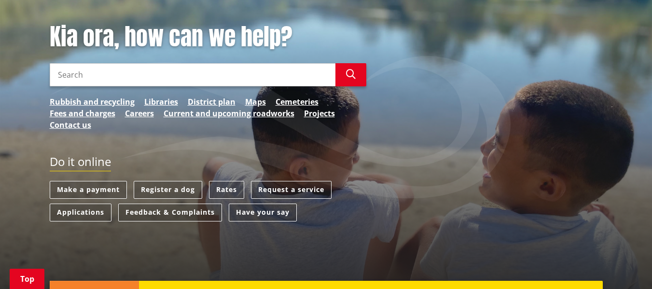
scroll to position [127, 0]
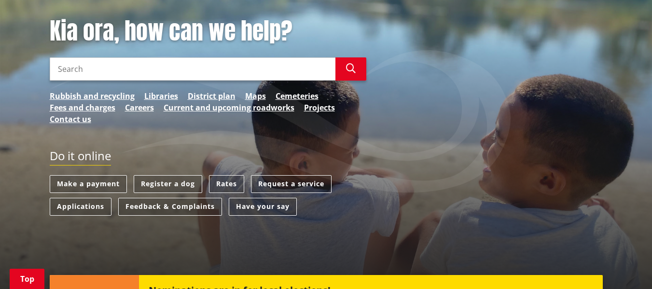
drag, startPoint x: 0, startPoint y: 0, endPoint x: 658, endPoint y: 62, distance: 660.7
click at [242, 107] on link "Current and upcoming roadworks" at bounding box center [229, 108] width 131 height 12
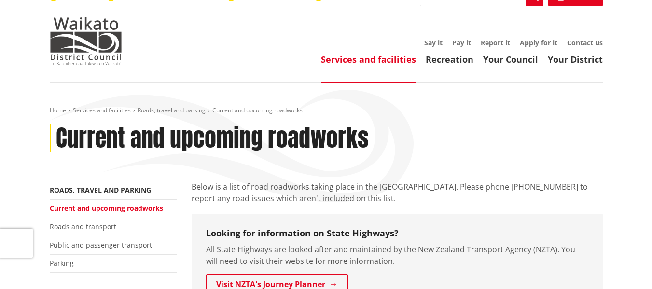
scroll to position [11, 0]
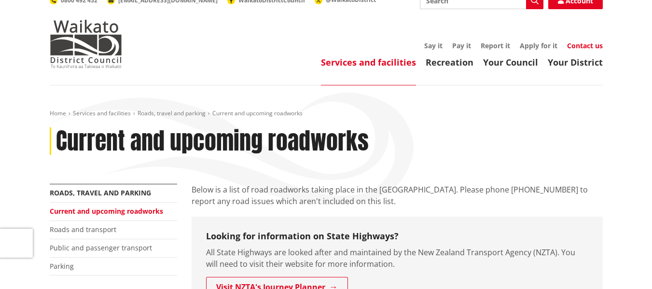
click at [591, 43] on link "Contact us" at bounding box center [585, 45] width 36 height 9
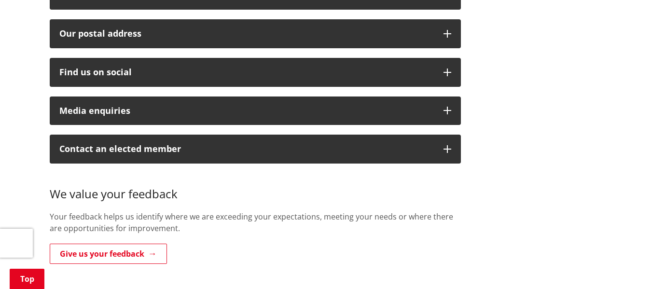
scroll to position [408, 0]
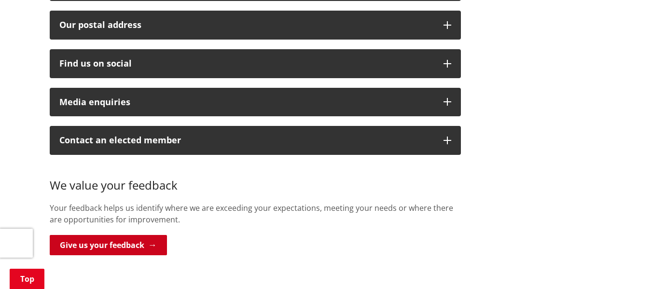
click at [120, 235] on link "Give us your feedback" at bounding box center [108, 245] width 117 height 20
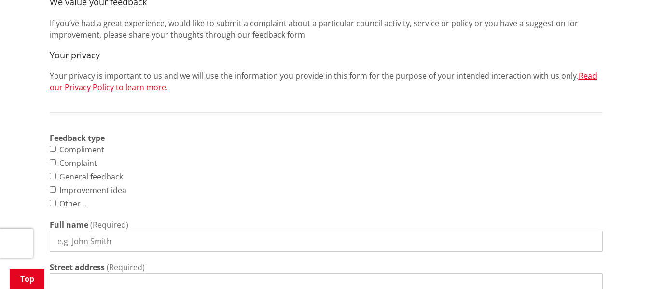
scroll to position [333, 0]
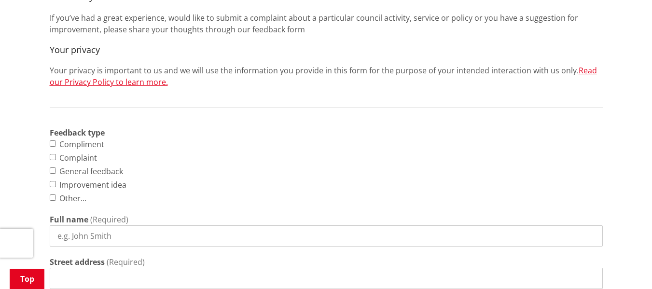
click at [53, 157] on input "Complaint" at bounding box center [53, 157] width 6 height 6
checkbox input "true"
click at [76, 232] on input "Full name" at bounding box center [326, 235] width 553 height 21
type input "[PERSON_NAME]"
type input "[STREET_ADDRESS]"
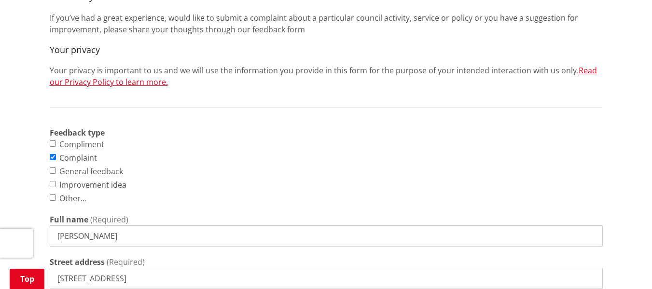
type input "Raglan"
type input "0274240784"
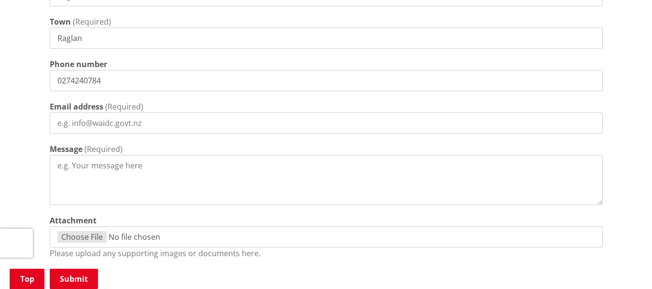
scroll to position [667, 0]
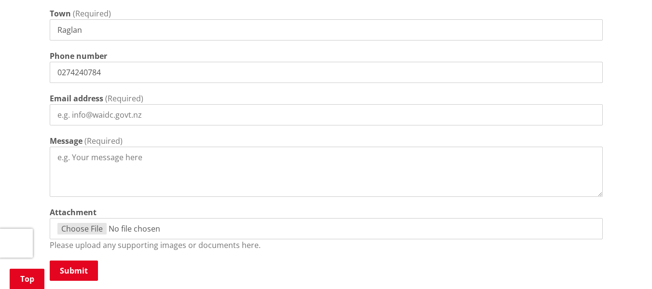
click at [57, 158] on textarea "Message" at bounding box center [326, 172] width 553 height 50
click at [284, 158] on textarea "I'm sorry but i do have to complain about the state of the roads between" at bounding box center [326, 172] width 553 height 50
click at [287, 158] on textarea "I'm sorry but i do have to complain about the state of the [GEOGRAPHIC_DATA][PE…" at bounding box center [326, 172] width 553 height 50
click at [314, 157] on textarea "I'm sorry but i do have to complain about the state of the road [PERSON_NAME]( …" at bounding box center [326, 172] width 553 height 50
click at [341, 158] on textarea "I'm sorry but i do have to complain about the state of the road [PERSON_NAME]( …" at bounding box center [326, 172] width 553 height 50
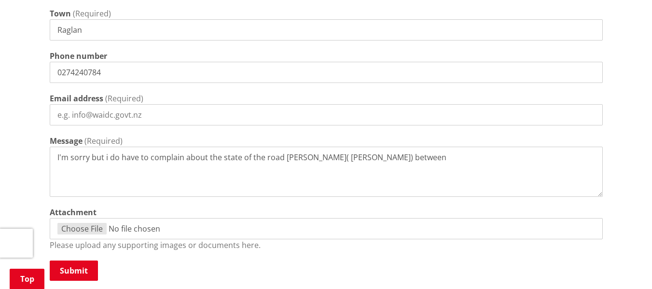
click at [109, 157] on textarea "I'm sorry but i do have to complain about the state of the road [PERSON_NAME]( …" at bounding box center [326, 172] width 553 height 50
click at [392, 158] on textarea "I'm sorry but I do have to complain about the state of the road [PERSON_NAME]( …" at bounding box center [326, 172] width 553 height 50
click at [280, 159] on textarea "I'm sorry but I do have to complain about the state of the road [PERSON_NAME]( …" at bounding box center [326, 172] width 553 height 50
click at [391, 159] on textarea "I'm sorry but I do have to complain about the state of the road between [PERSON…" at bounding box center [326, 172] width 553 height 50
click at [414, 159] on textarea "I'm sorry but I do have to complain about the state of the road between [PERSON…" at bounding box center [326, 172] width 553 height 50
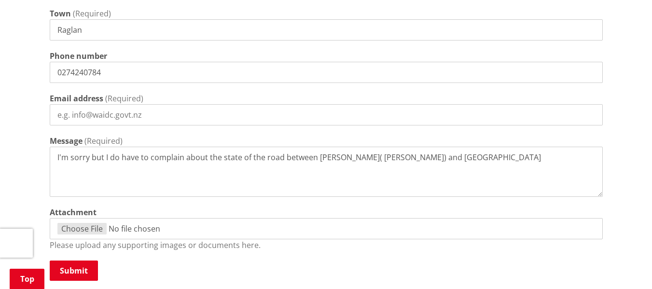
click at [445, 158] on textarea "I'm sorry but I do have to complain about the state of the road between [PERSON…" at bounding box center [326, 172] width 553 height 50
click at [464, 160] on textarea "I'm sorry but I do have to complain about the state of the road between [PERSON…" at bounding box center [326, 172] width 553 height 50
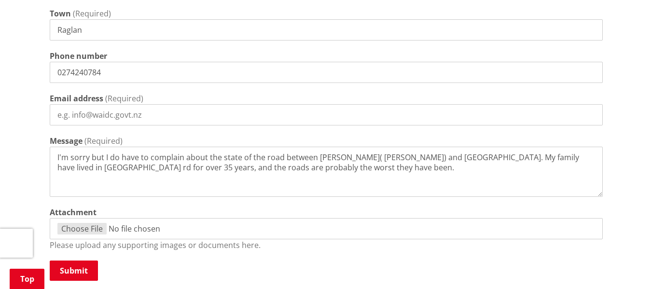
click at [579, 157] on textarea "I'm sorry but I do have to complain about the state of the road between [PERSON…" at bounding box center [326, 172] width 553 height 50
click at [320, 169] on textarea "I'm sorry but I do have to complain about the state of the road between [PERSON…" at bounding box center [326, 172] width 553 height 50
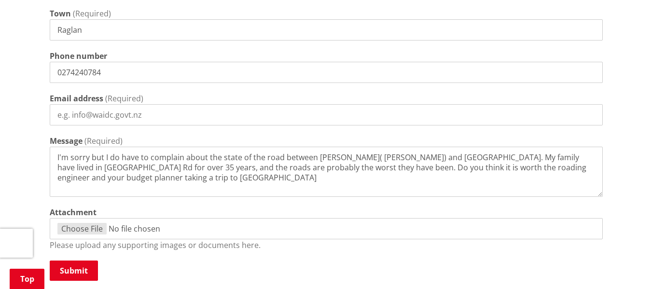
click at [139, 176] on textarea "I'm sorry but I do have to complain about the state of the road between [PERSON…" at bounding box center [326, 172] width 553 height 50
click at [136, 178] on textarea "I'm sorry but I do have to complain about the state of the road between [PERSON…" at bounding box center [326, 172] width 553 height 50
click at [165, 178] on textarea "I'm sorry but I do have to complain about the state of the road between [PERSON…" at bounding box center [326, 172] width 553 height 50
click at [163, 177] on textarea "I'm sorry but I do have to complain about the state of the road between [PERSON…" at bounding box center [326, 172] width 553 height 50
click at [187, 178] on textarea "I'm sorry but I do have to complain about the state of the road between [PERSON…" at bounding box center [326, 172] width 553 height 50
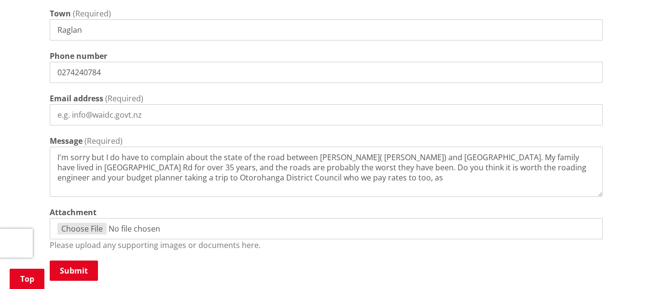
click at [414, 169] on textarea "I'm sorry but I do have to complain about the state of the road between [PERSON…" at bounding box center [326, 172] width 553 height 50
click at [210, 176] on textarea "I'm sorry but I do have to complain about the state of the road between [PERSON…" at bounding box center [326, 172] width 553 height 50
click at [318, 181] on textarea "I'm sorry but I do have to complain about the state of the road between [PERSON…" at bounding box center [326, 172] width 553 height 50
click at [365, 176] on textarea "I'm sorry but I do have to complain about the state of the road between [PERSON…" at bounding box center [326, 172] width 553 height 50
click at [512, 179] on textarea "I'm sorry but I do have to complain about the state of the road between [PERSON…" at bounding box center [326, 172] width 553 height 50
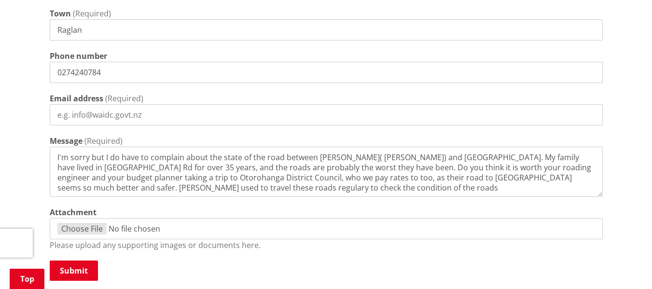
click at [177, 187] on textarea "I'm sorry but I do have to complain about the state of the road between [PERSON…" at bounding box center [326, 172] width 553 height 50
click at [576, 180] on textarea "I'm sorry but I do have to complain about the state of the road between [PERSON…" at bounding box center [326, 172] width 553 height 50
click at [427, 245] on p "Please upload any supporting images or documents here." at bounding box center [326, 245] width 553 height 12
click at [314, 190] on textarea "I'm sorry but I do have to complain about the state of the road between [PERSON…" at bounding box center [326, 172] width 553 height 50
click at [318, 187] on textarea "I'm sorry but I do have to complain about the state of the road between [PERSON…" at bounding box center [326, 172] width 553 height 50
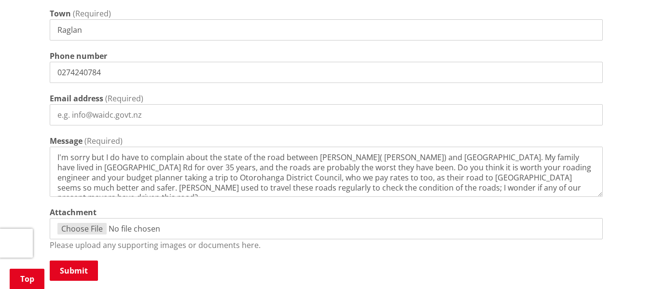
click at [537, 190] on textarea "I'm sorry but I do have to complain about the state of the road between [PERSON…" at bounding box center [326, 172] width 553 height 50
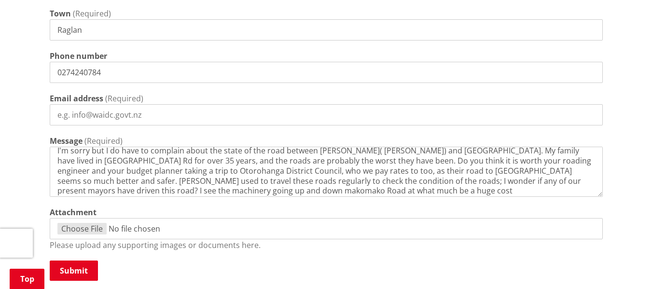
click at [173, 192] on textarea "I'm sorry but I do have to complain about the state of the road between [PERSON…" at bounding box center [326, 172] width 553 height 50
click at [336, 191] on textarea "I'm sorry but I do have to complain about the state of the road between [PERSON…" at bounding box center [326, 172] width 553 height 50
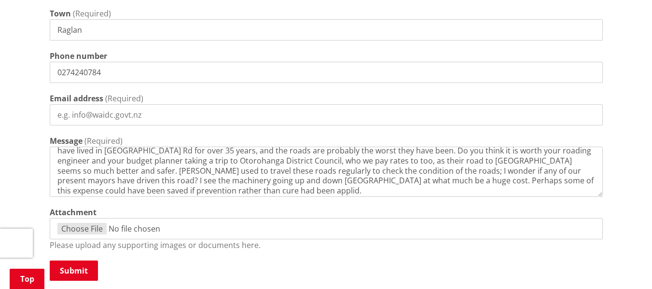
click at [171, 190] on textarea "I'm sorry but I do have to complain about the state of the road between [PERSON…" at bounding box center [326, 172] width 553 height 50
click at [188, 193] on textarea "I'm sorry but I do have to complain about the state of the road between [PERSON…" at bounding box center [326, 172] width 553 height 50
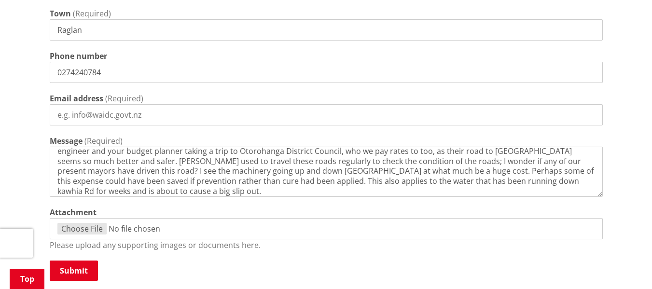
click at [509, 152] on textarea "I'm sorry but I do have to complain about the state of the road between [PERSON…" at bounding box center [326, 172] width 553 height 50
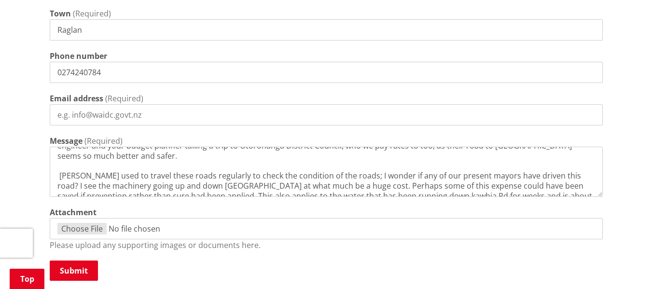
scroll to position [42, 0]
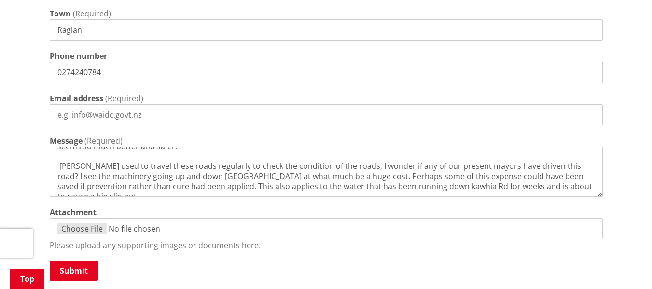
click at [391, 166] on textarea "I'm sorry but I do have to complain about the state of the road between [PERSON…" at bounding box center [326, 172] width 553 height 50
click at [78, 164] on textarea "I'm sorry but I do have to complain about the state of the road between [PERSON…" at bounding box center [326, 172] width 553 height 50
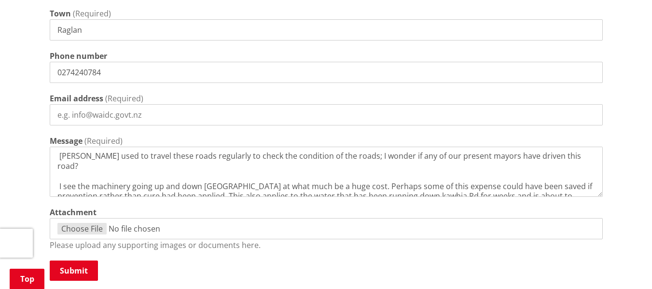
scroll to position [62, 0]
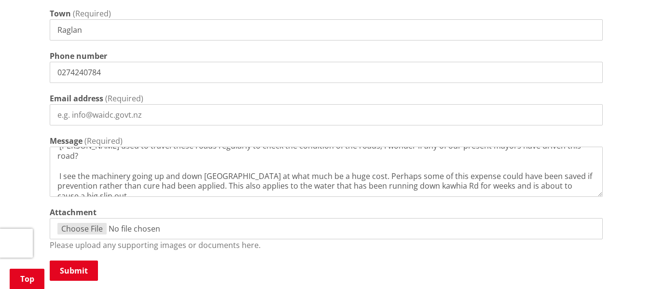
click at [439, 177] on textarea "I'm sorry but I do have to complain about the state of the road between [PERSON…" at bounding box center [326, 172] width 553 height 50
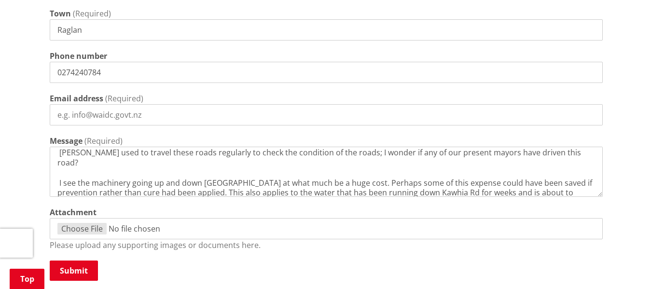
scroll to position [58, 0]
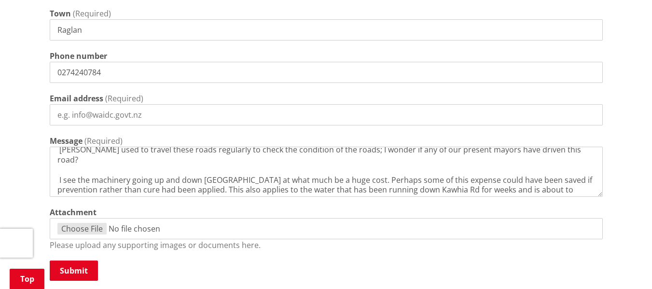
click at [138, 191] on textarea "I'm sorry but I do have to complain about the state of the road between [PERSON…" at bounding box center [326, 172] width 553 height 50
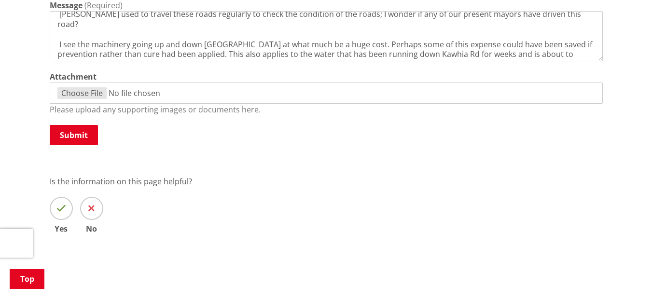
scroll to position [808, 0]
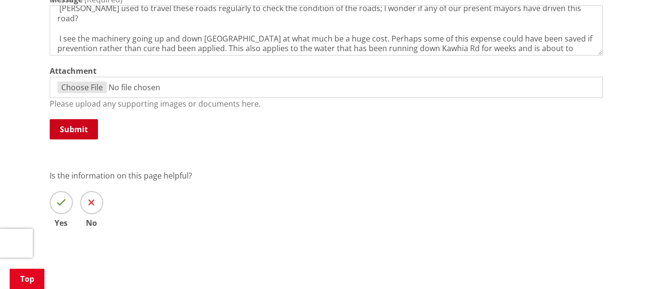
type textarea "I'm sorry but I do have to complain about the state of the road between [PERSON…"
click at [81, 130] on button "Submit" at bounding box center [74, 129] width 48 height 20
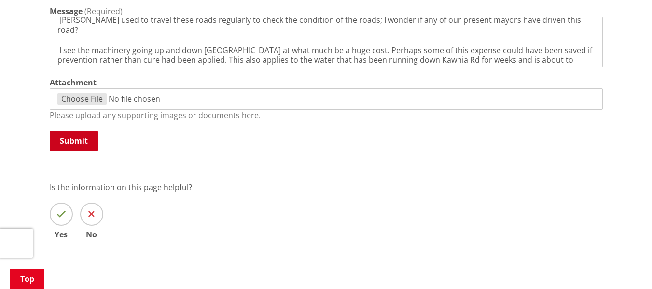
scroll to position [820, 0]
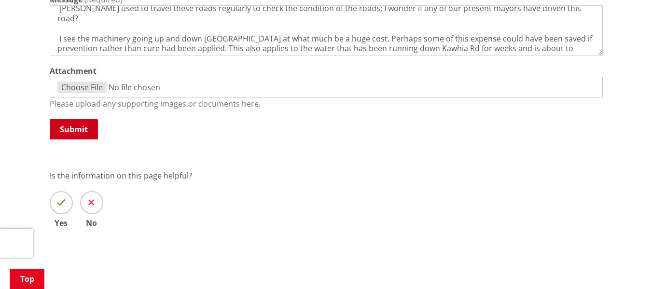
click at [79, 128] on button "Submit" at bounding box center [74, 129] width 48 height 20
click at [75, 129] on button "Submit" at bounding box center [74, 129] width 48 height 20
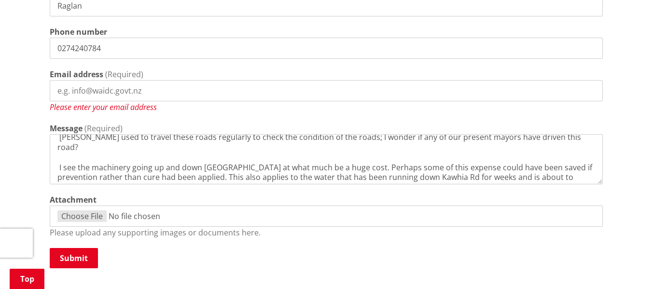
scroll to position [696, 0]
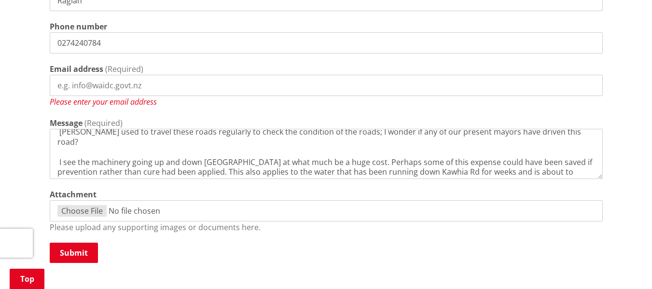
click at [74, 88] on input "Email address" at bounding box center [326, 85] width 553 height 21
type input "[EMAIL_ADDRESS][DOMAIN_NAME]"
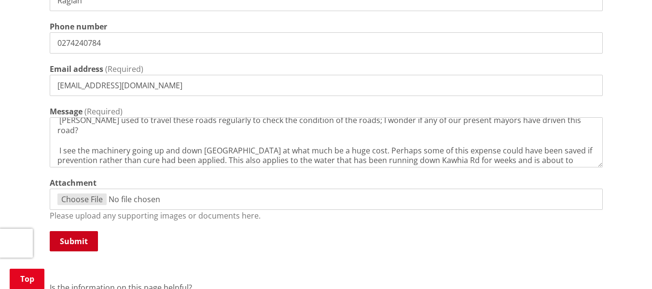
click at [78, 240] on button "Submit" at bounding box center [74, 241] width 48 height 20
